Goal: Task Accomplishment & Management: Manage account settings

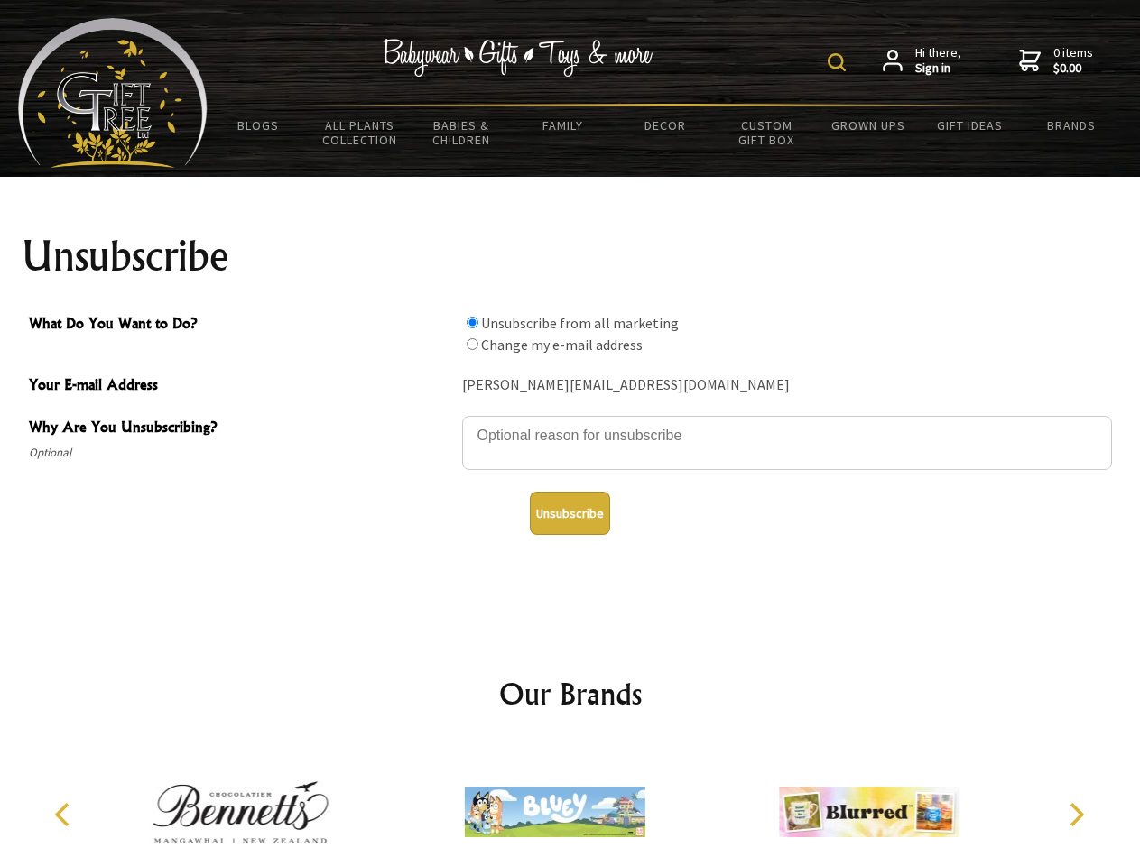
click at [839, 62] on img at bounding box center [837, 62] width 18 height 18
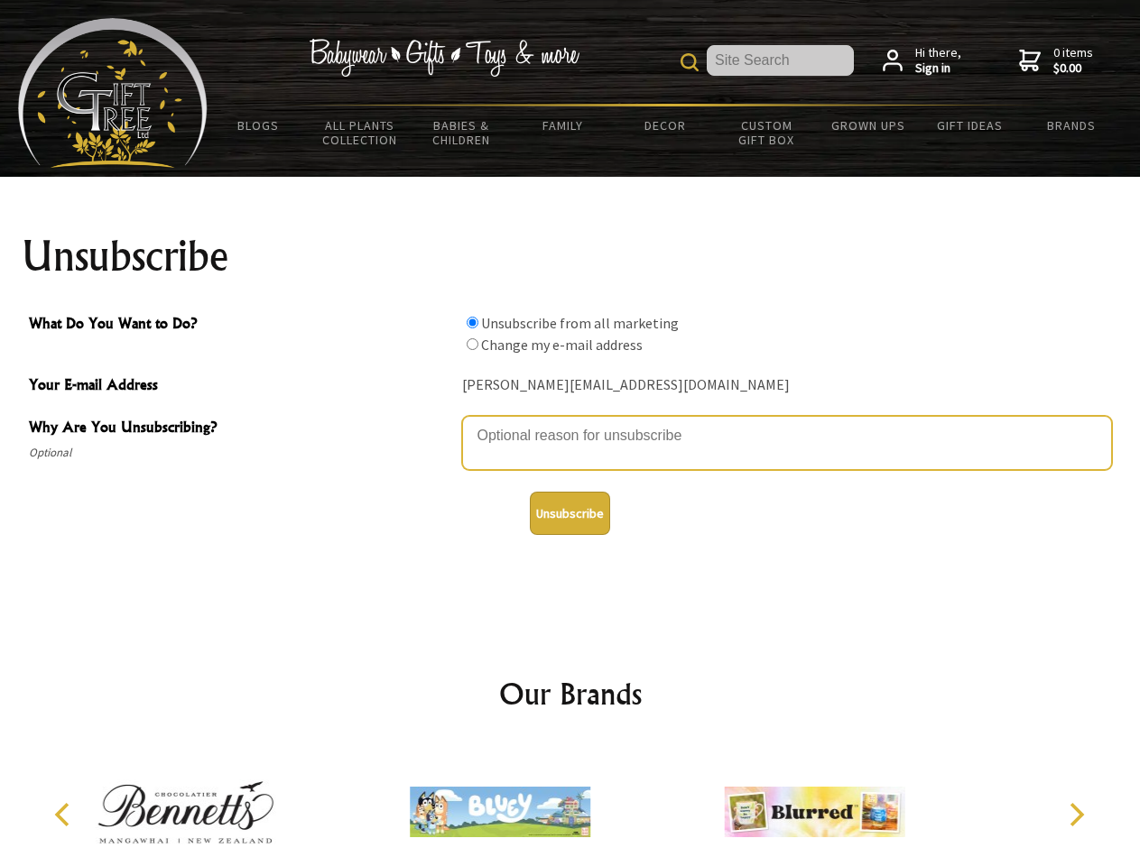
click at [570, 422] on textarea "Why Are You Unsubscribing?" at bounding box center [787, 443] width 650 height 54
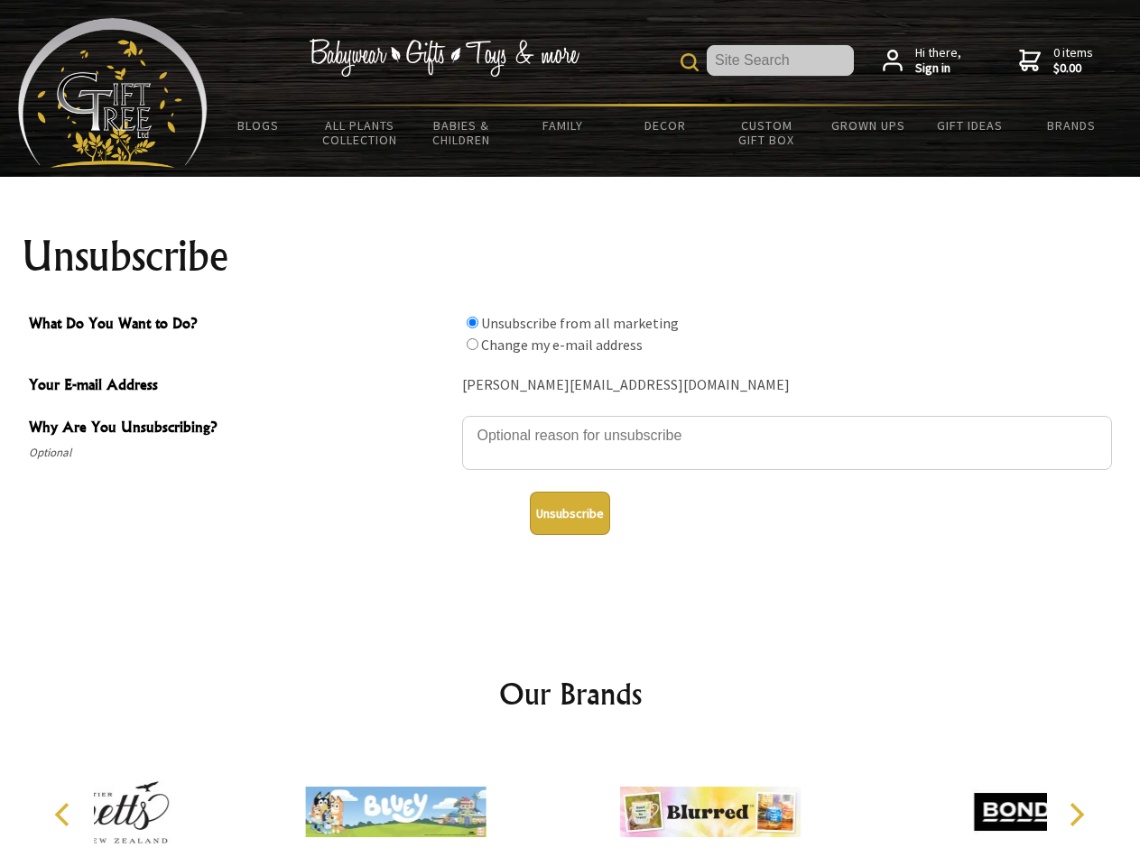
click at [472, 322] on input "What Do You Want to Do?" at bounding box center [473, 323] width 12 height 12
click at [472, 344] on input "What Do You Want to Do?" at bounding box center [473, 344] width 12 height 12
radio input "true"
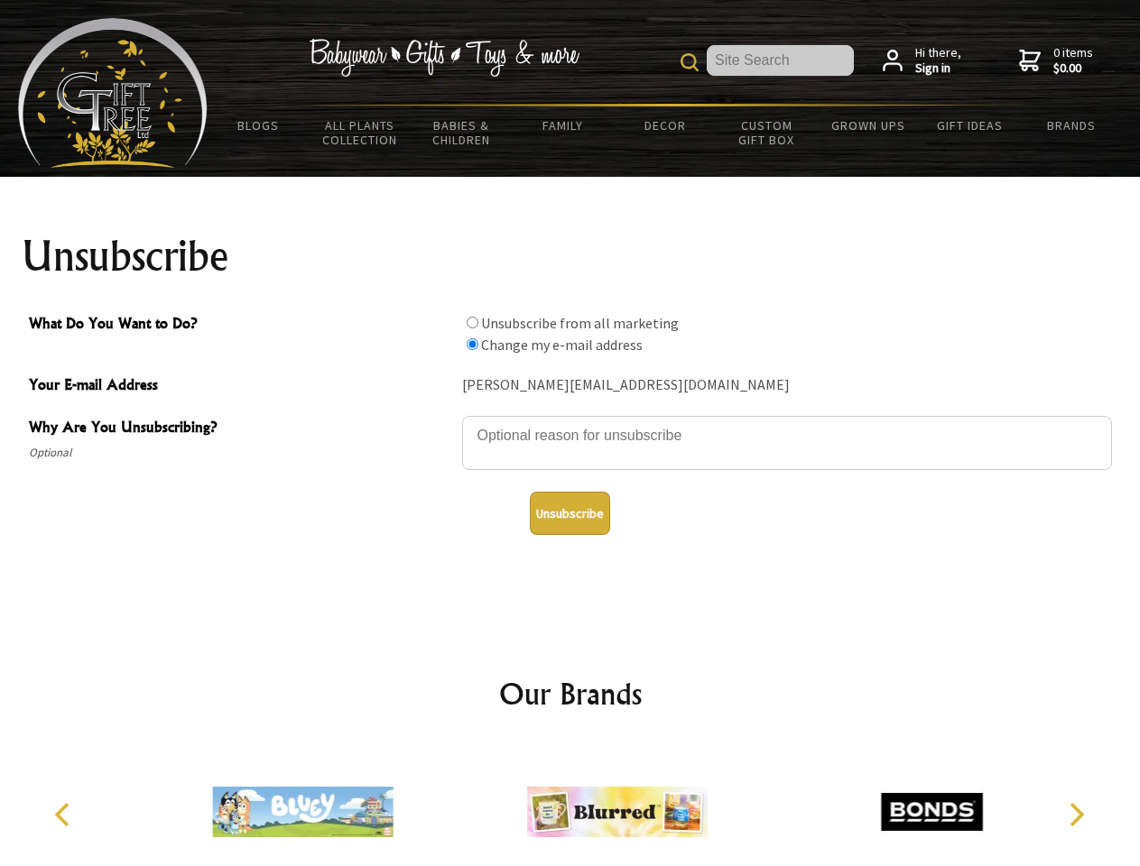
click at [569, 514] on button "Unsubscribe" at bounding box center [570, 513] width 80 height 43
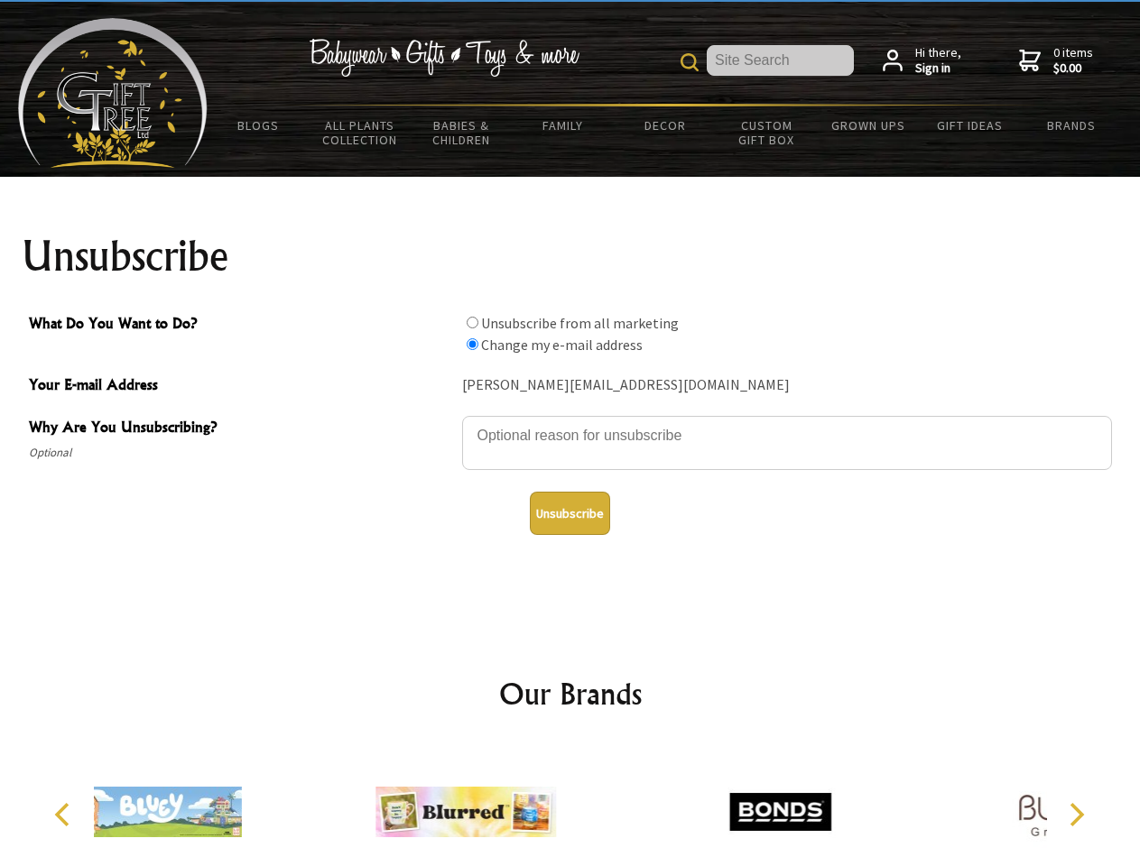
click at [65, 815] on icon "Previous" at bounding box center [63, 814] width 23 height 23
click at [1076, 815] on icon "Next" at bounding box center [1074, 814] width 23 height 23
